Goal: Task Accomplishment & Management: Manage account settings

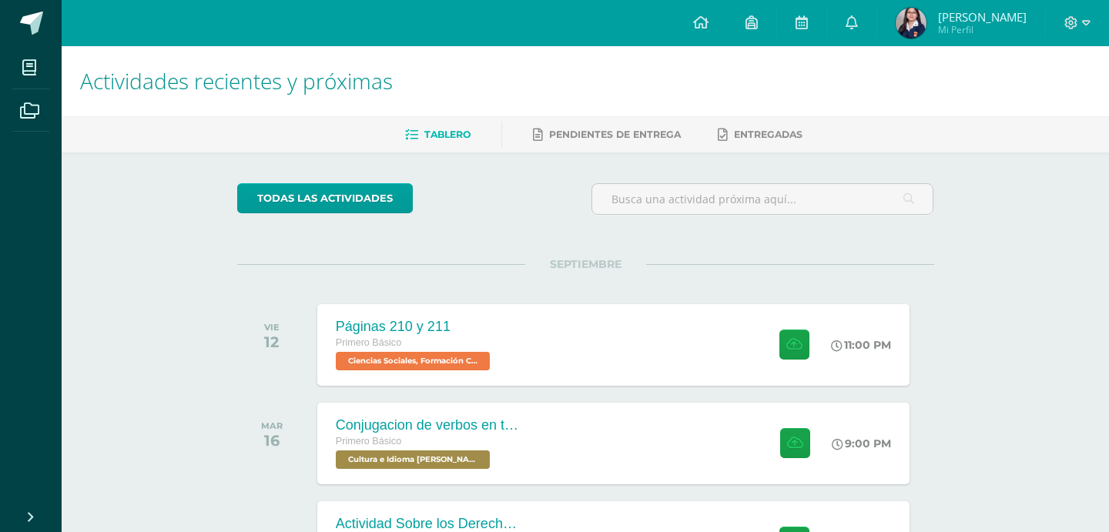
click at [1057, 29] on div at bounding box center [1077, 23] width 63 height 46
click at [1070, 28] on icon at bounding box center [1071, 22] width 13 height 13
click at [1055, 98] on span "Cerrar sesión" at bounding box center [1037, 105] width 69 height 15
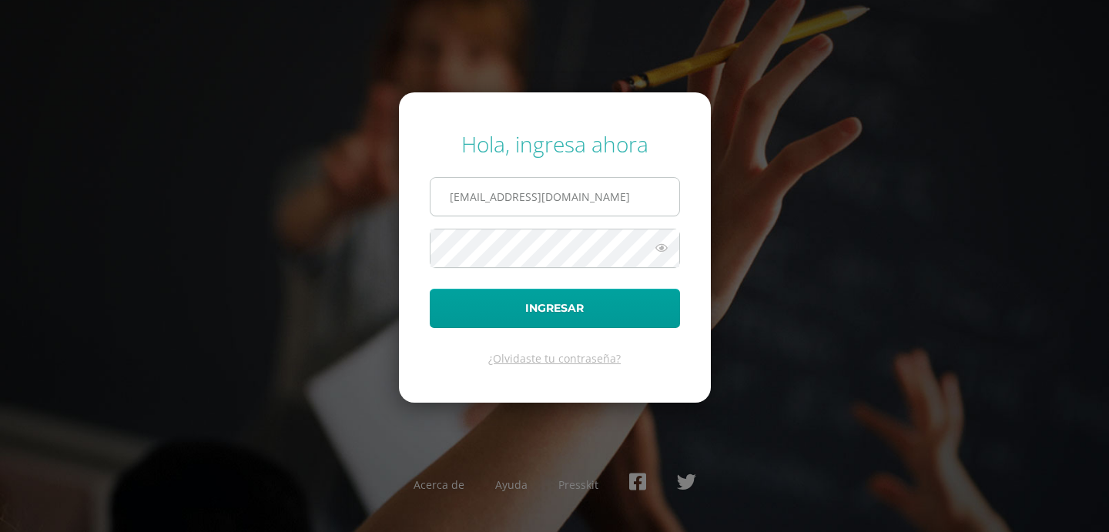
click at [551, 211] on input "[EMAIL_ADDRESS][DOMAIN_NAME]" at bounding box center [554, 197] width 249 height 38
type input "2025965@colegiobelga.edu.gt"
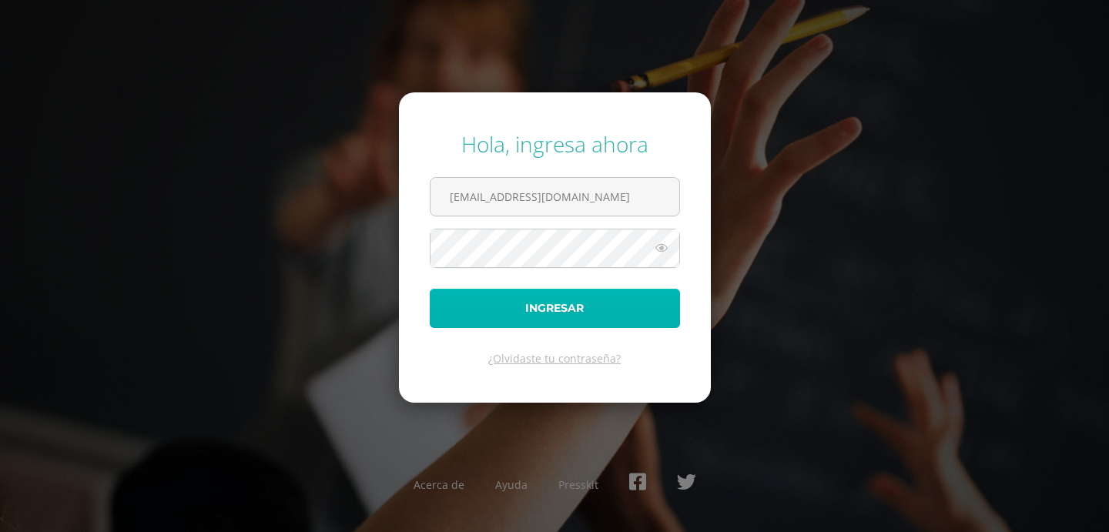
click at [574, 306] on button "Ingresar" at bounding box center [555, 308] width 250 height 39
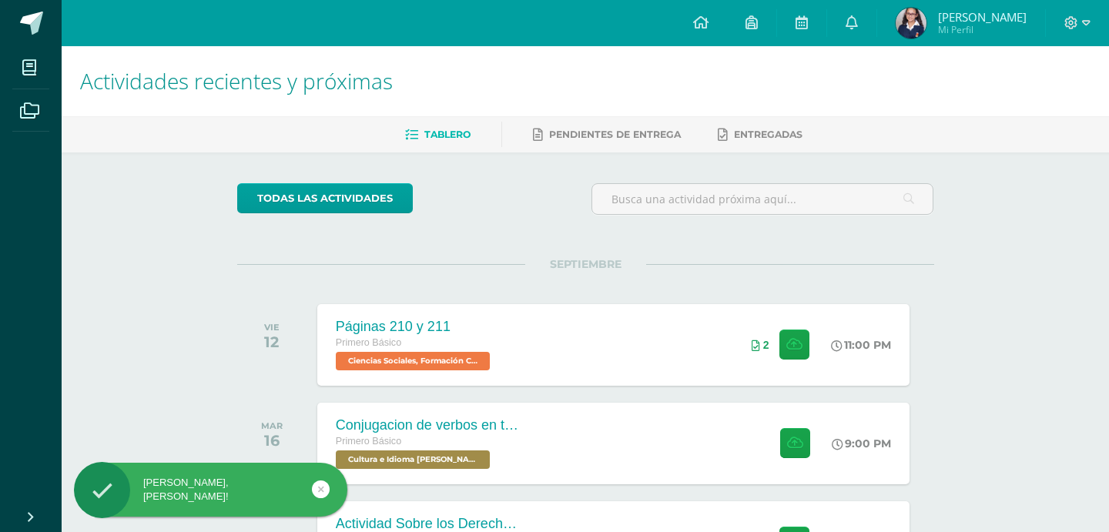
scroll to position [186, 0]
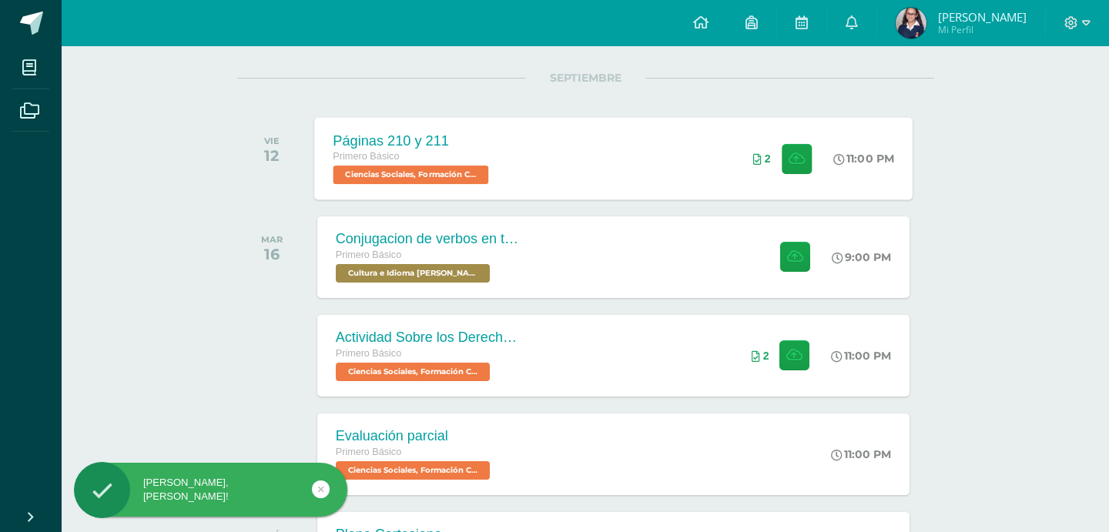
click at [667, 179] on div "Páginas 210 y 211 Primero Básico Ciencias Sociales, Formación Ciudadana e Inter…" at bounding box center [613, 158] width 598 height 82
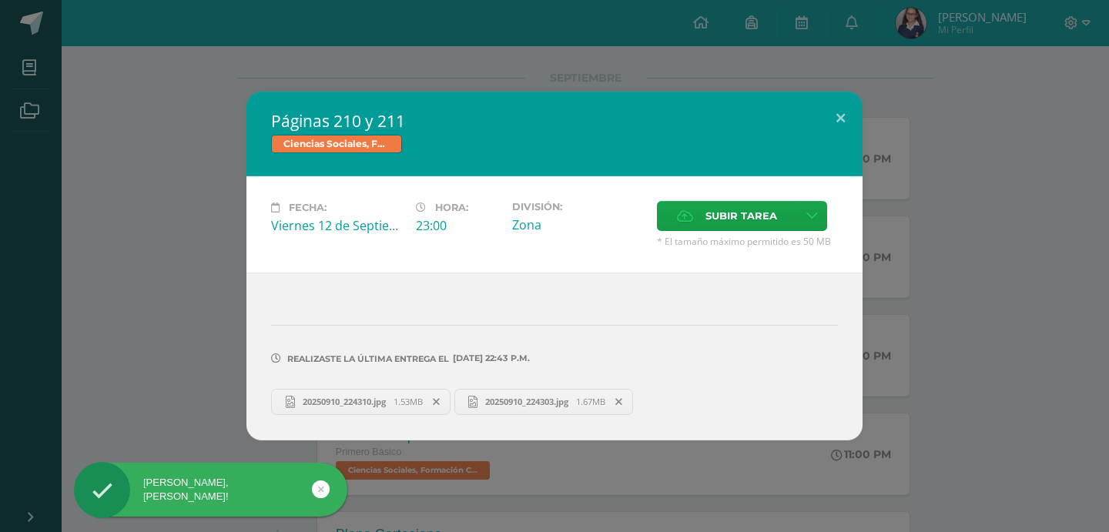
click at [400, 400] on span "1.53MB" at bounding box center [407, 402] width 29 height 12
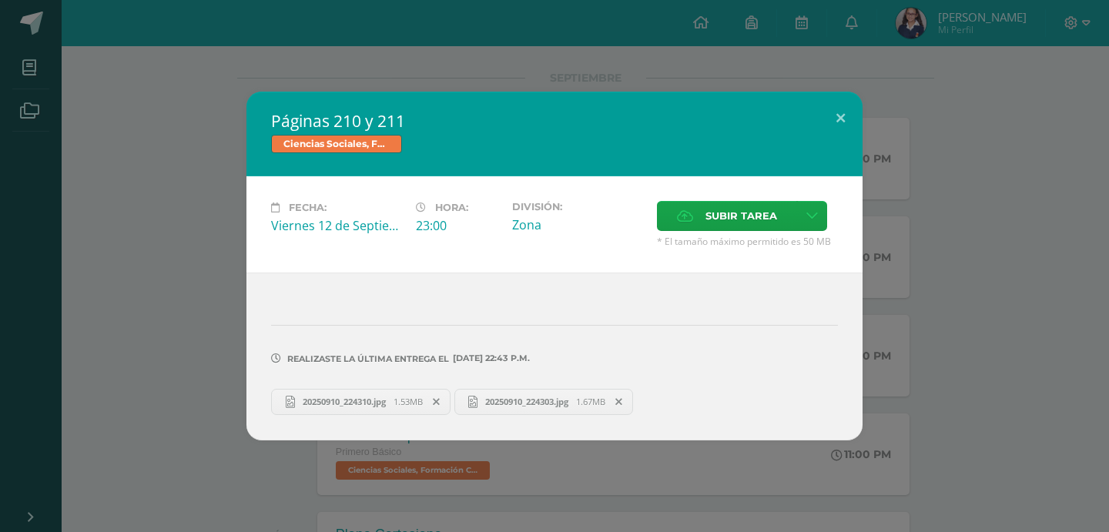
click at [522, 411] on link "20250910_224303.jpg 1.67MB" at bounding box center [543, 402] width 179 height 26
click at [1068, 18] on div "Páginas 210 y 211 Ciencias Sociales, Formación Ciudadana e Interculturalidad Fe…" at bounding box center [554, 266] width 1109 height 532
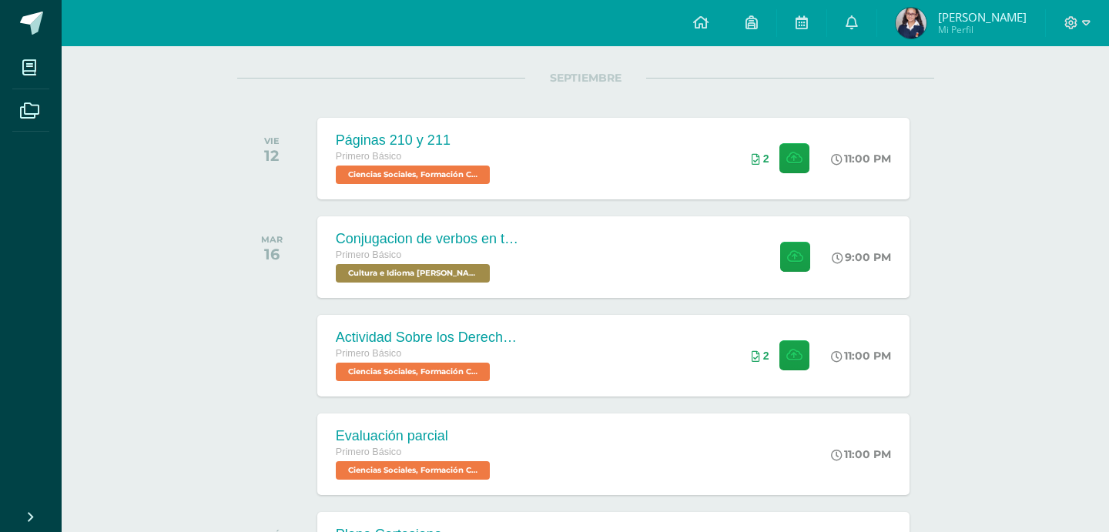
click at [1077, 25] on div "Páginas 210 y 211 Ciencias Sociales, Formación Ciudadana e Interculturalidad Fe…" at bounding box center [554, 266] width 1109 height 532
click at [1077, 25] on icon at bounding box center [1071, 23] width 14 height 14
click at [1048, 105] on span "Cerrar sesión" at bounding box center [1037, 105] width 69 height 15
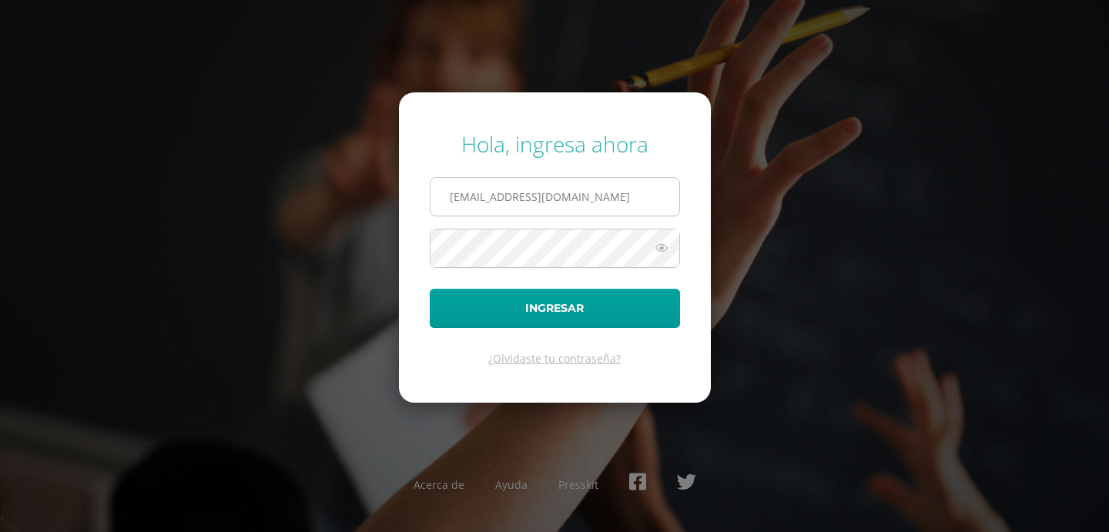
click at [484, 194] on input "[EMAIL_ADDRESS][DOMAIN_NAME]" at bounding box center [554, 197] width 249 height 38
type input "[EMAIL_ADDRESS][DOMAIN_NAME]"
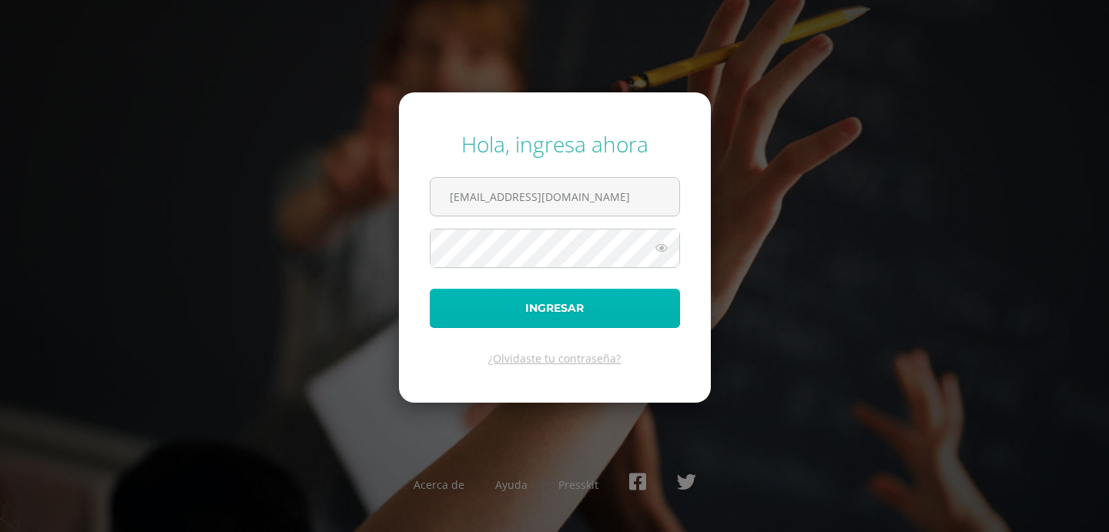
click at [535, 317] on button "Ingresar" at bounding box center [555, 308] width 250 height 39
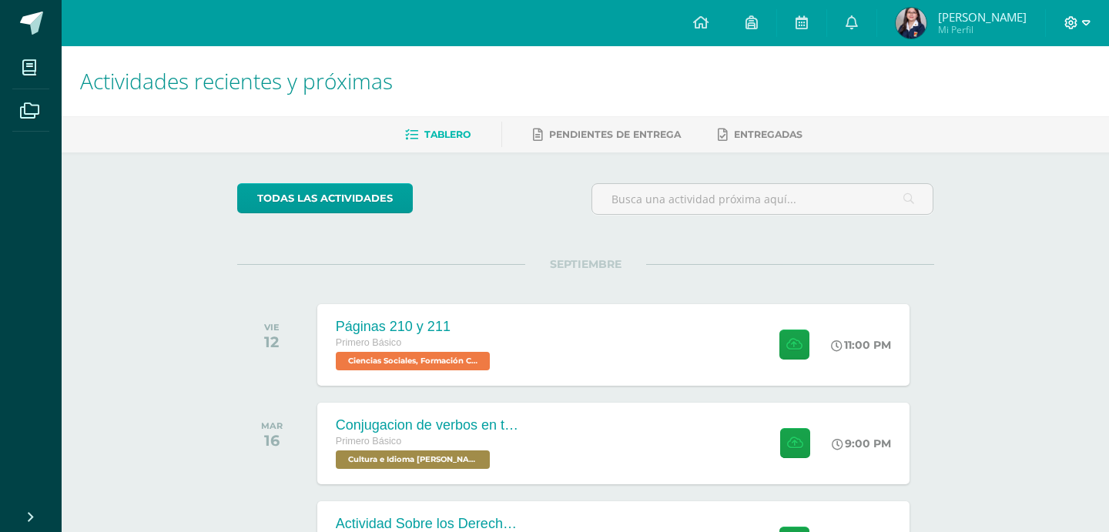
click at [1070, 24] on icon at bounding box center [1071, 22] width 13 height 13
click at [1029, 102] on span "Cerrar sesión" at bounding box center [1037, 105] width 69 height 15
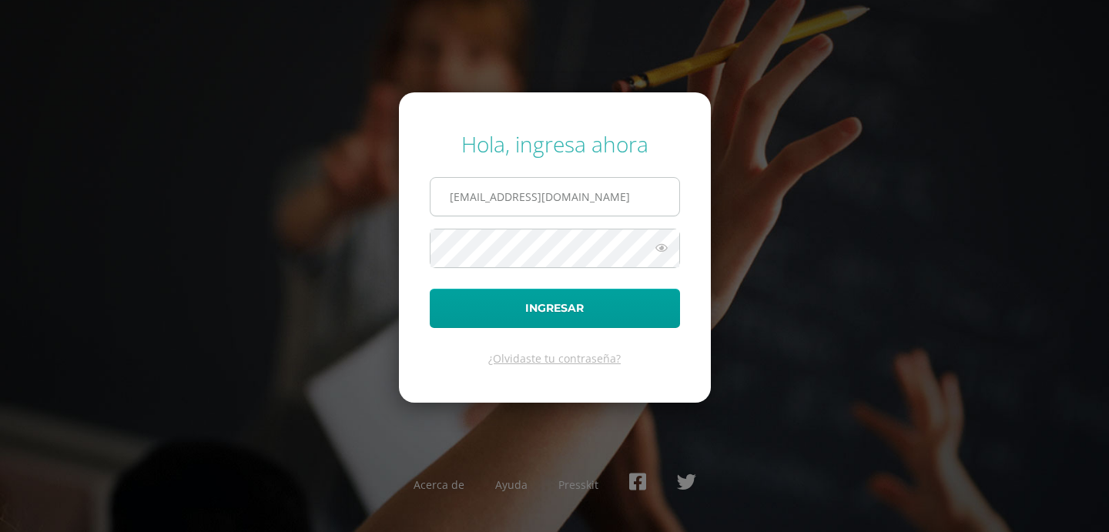
click at [474, 206] on input "[EMAIL_ADDRESS][DOMAIN_NAME]" at bounding box center [554, 197] width 249 height 38
click at [491, 201] on input "[EMAIL_ADDRESS][DOMAIN_NAME]" at bounding box center [554, 197] width 249 height 38
type input "2019127@colegiobelga.edu.gt"
click at [430, 289] on button "Ingresar" at bounding box center [555, 308] width 250 height 39
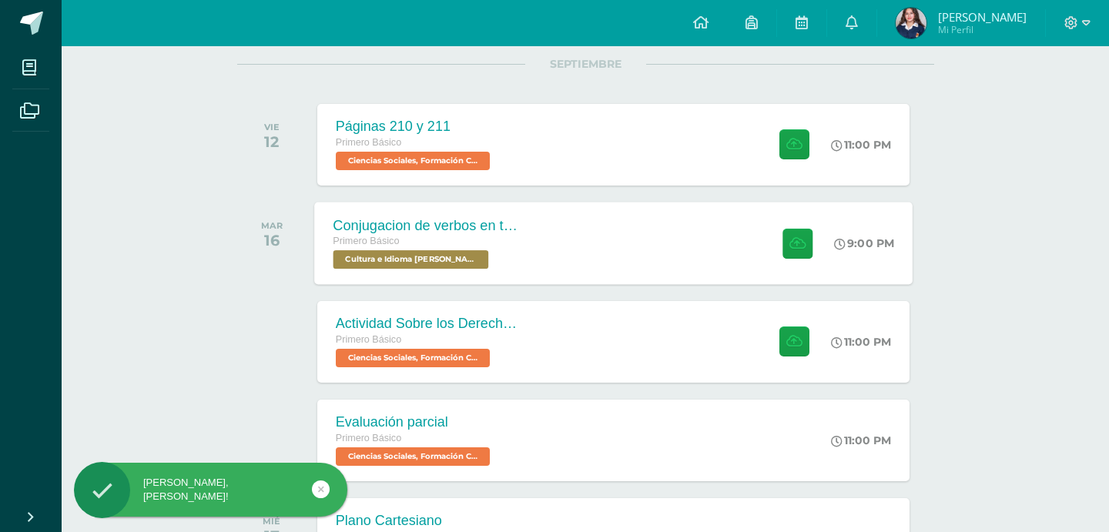
scroll to position [202, 0]
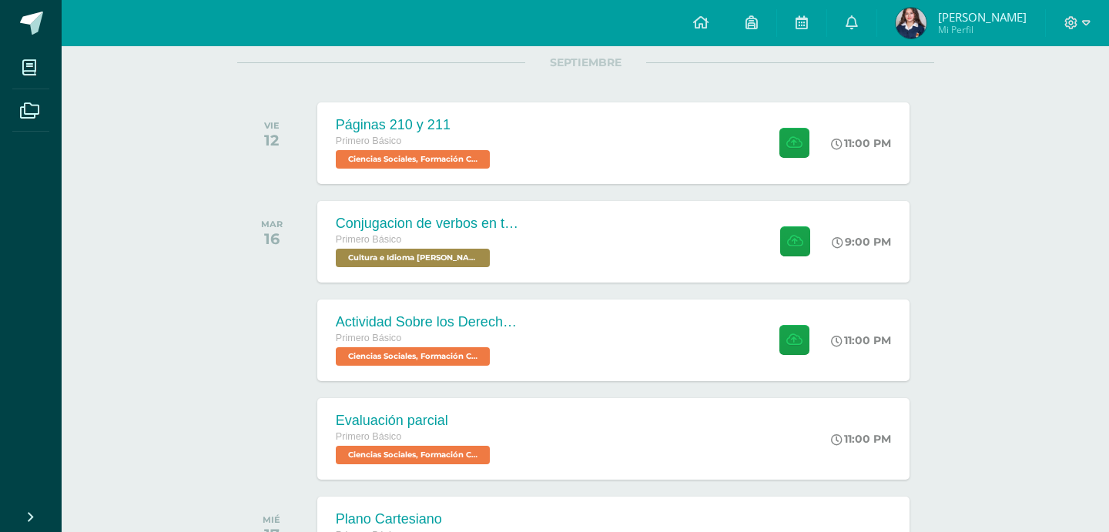
click at [1087, 32] on div at bounding box center [1077, 23] width 63 height 46
click at [1078, 21] on span at bounding box center [1077, 23] width 26 height 17
click at [1032, 106] on span "Cerrar sesión" at bounding box center [1037, 105] width 69 height 15
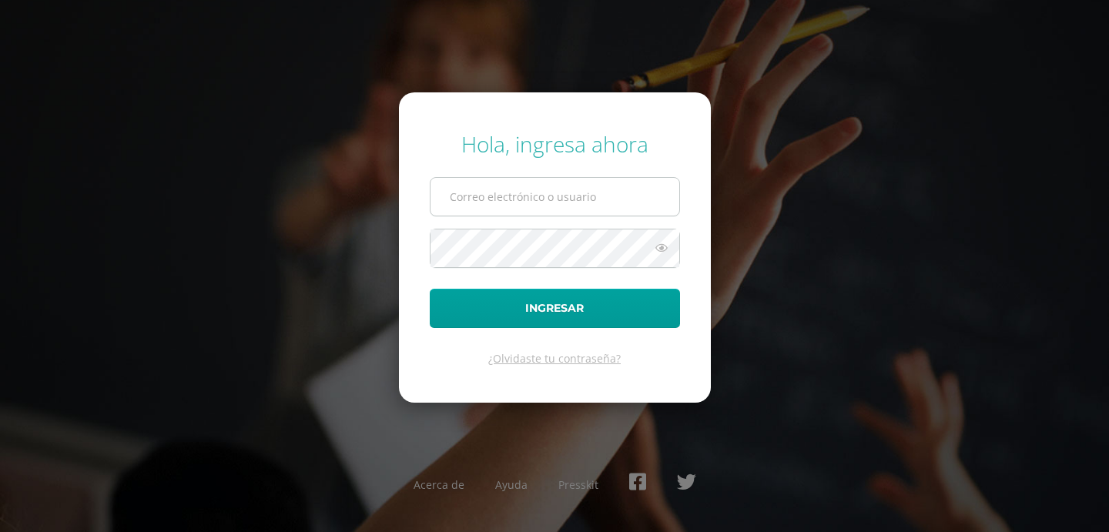
type input "[EMAIL_ADDRESS][DOMAIN_NAME]"
click at [497, 181] on input "[EMAIL_ADDRESS][DOMAIN_NAME]" at bounding box center [554, 197] width 249 height 38
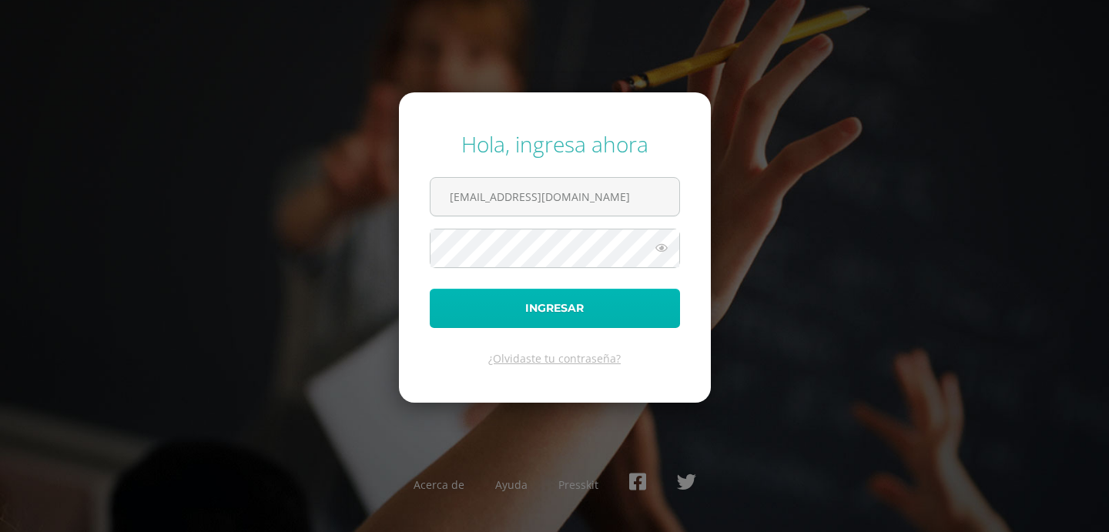
click at [465, 325] on button "Ingresar" at bounding box center [555, 308] width 250 height 39
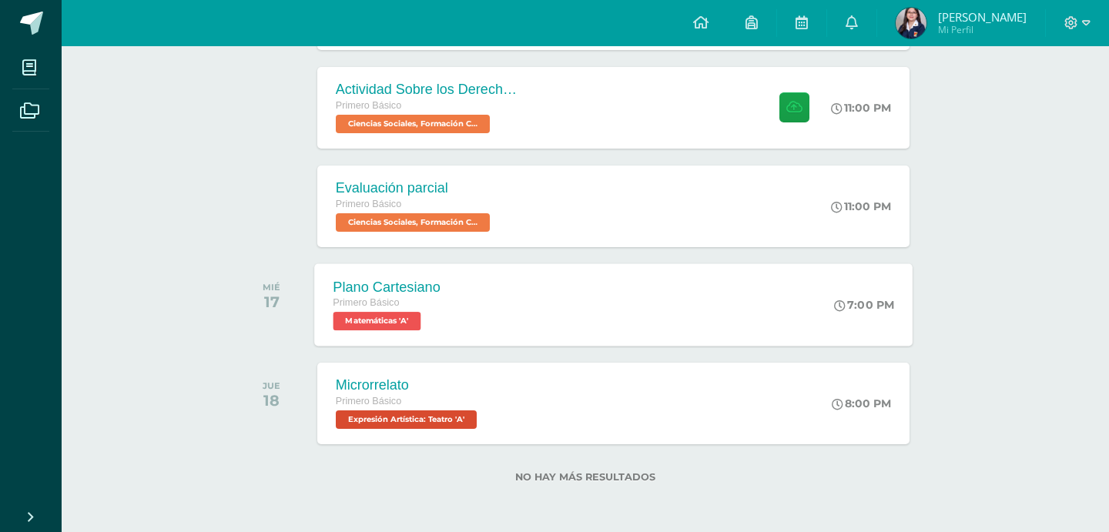
scroll to position [434, 0]
